Goal: Check status: Check status

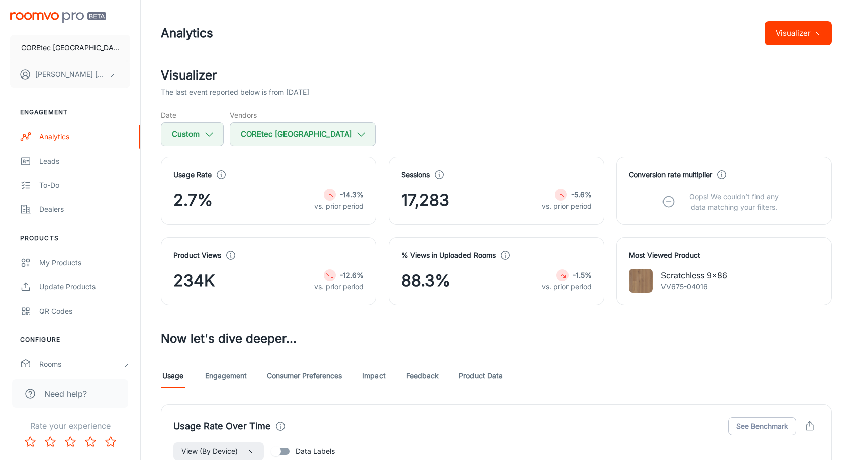
scroll to position [53, 0]
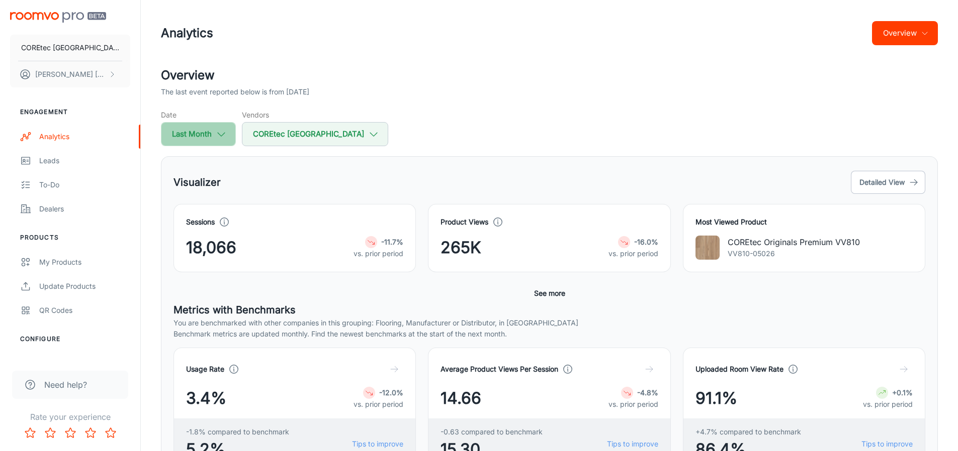
click at [222, 141] on button "Last Month" at bounding box center [198, 134] width 75 height 24
select select "8"
select select "2025"
select select "8"
select select "2025"
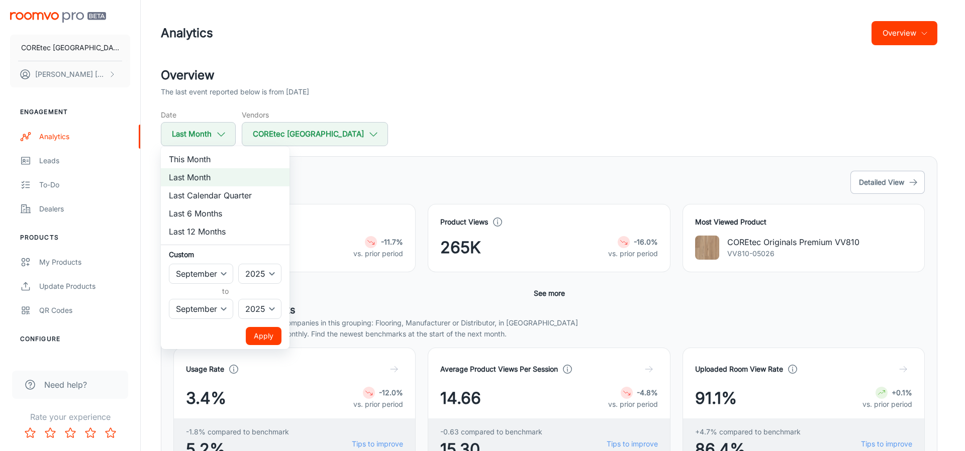
click at [445, 191] on div at bounding box center [482, 225] width 965 height 451
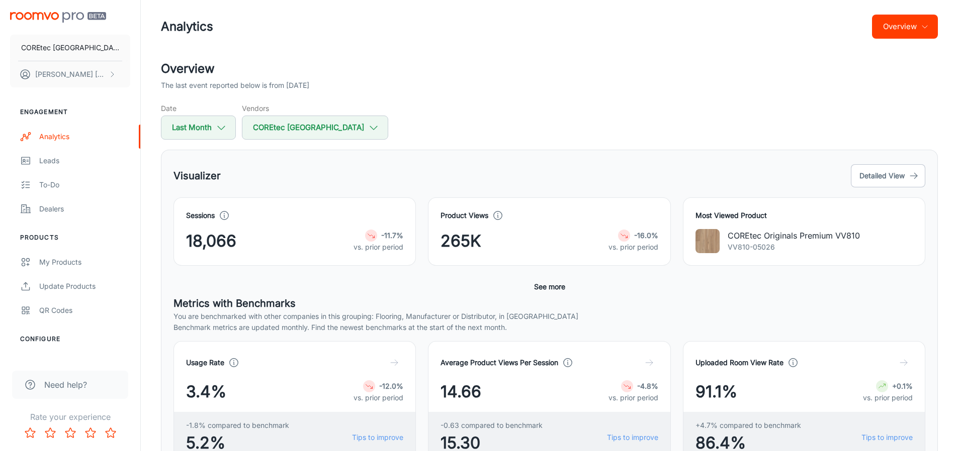
scroll to position [8, 0]
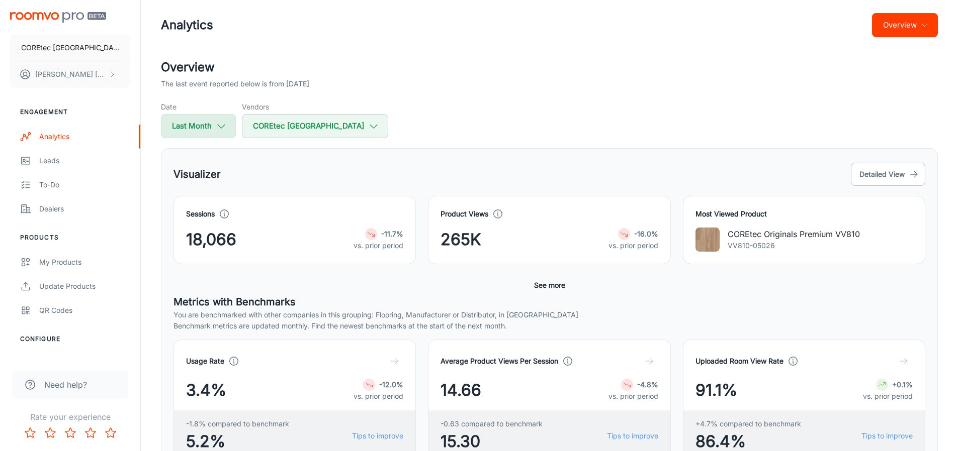
click at [225, 129] on icon "button" at bounding box center [221, 126] width 11 height 11
select select "8"
select select "2025"
select select "8"
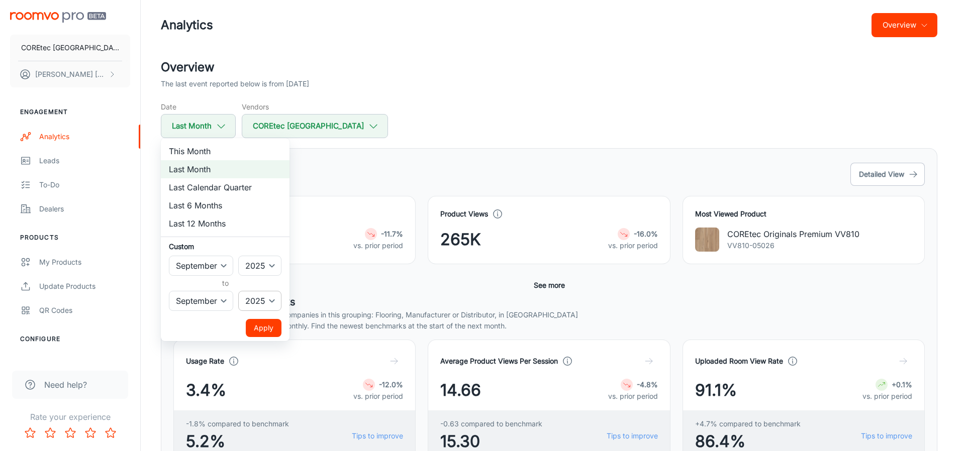
click at [262, 296] on select "2022 2023 2024 2025" at bounding box center [259, 301] width 43 height 20
select select "2024"
click at [239, 291] on select "2022 2023 2024 2025" at bounding box center [259, 301] width 43 height 20
click at [268, 270] on select "2022 2023 2024 2025" at bounding box center [259, 266] width 43 height 20
select select "2024"
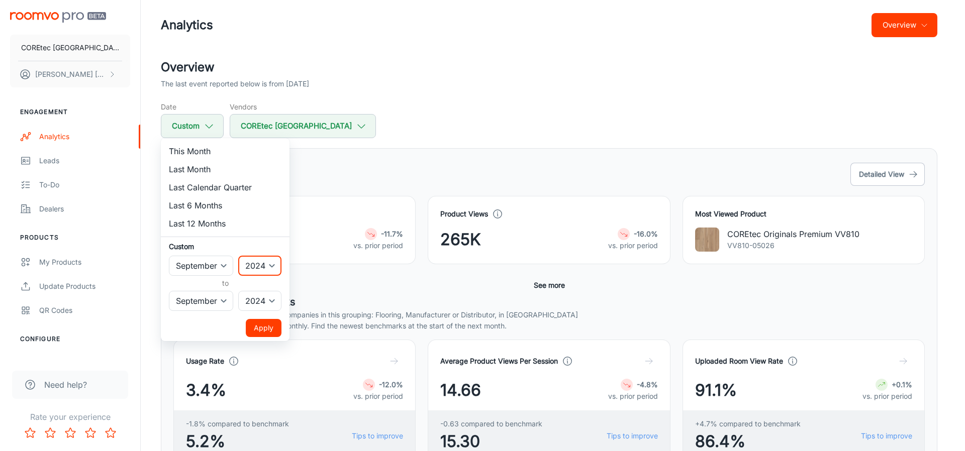
click at [239, 256] on select "2022 2023 2024 2025" at bounding box center [259, 266] width 43 height 20
click at [271, 333] on button "Apply" at bounding box center [264, 328] width 36 height 18
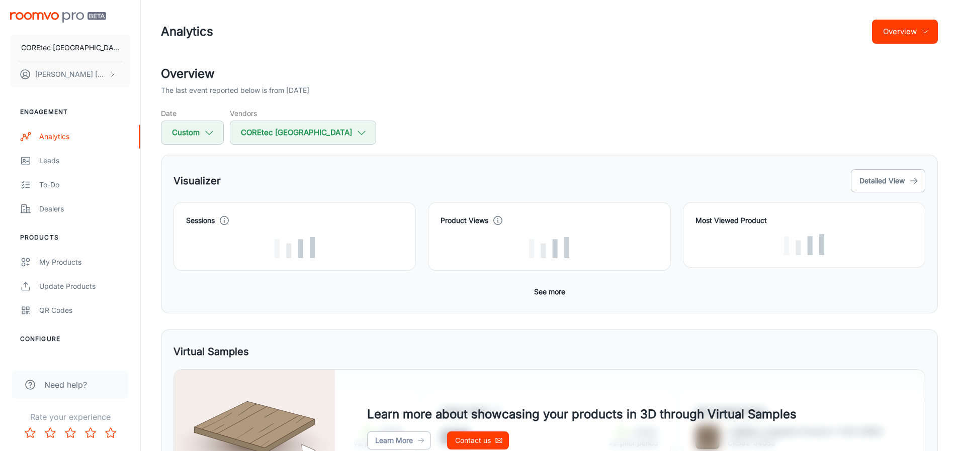
scroll to position [0, 0]
